Goal: Navigation & Orientation: Find specific page/section

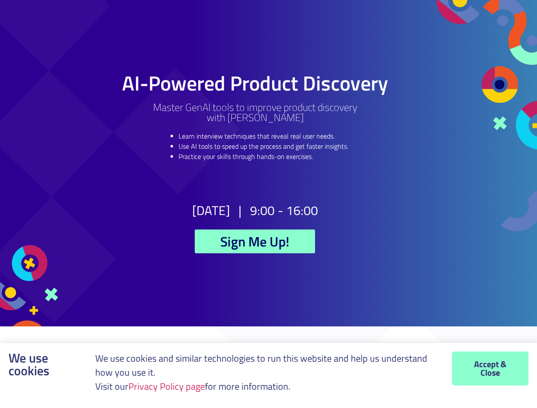
click at [268, 204] on h2 "9:00 - 16:00" at bounding box center [284, 210] width 68 height 13
click at [169, 387] on link "Privacy Policy page" at bounding box center [166, 386] width 77 height 14
